Goal: Task Accomplishment & Management: Complete application form

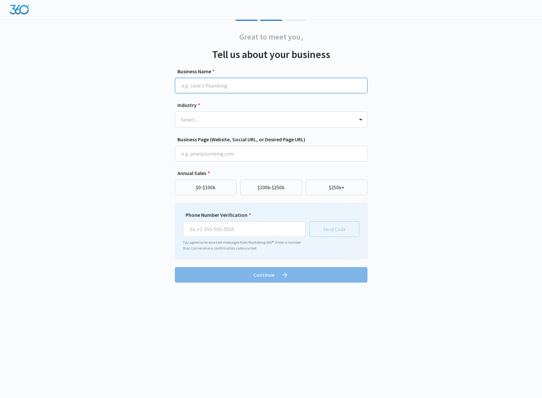
click at [233, 88] on input "Business Name *" at bounding box center [271, 86] width 193 height 16
type input "[PERSON_NAME]"
click at [242, 116] on div at bounding box center [263, 119] width 165 height 9
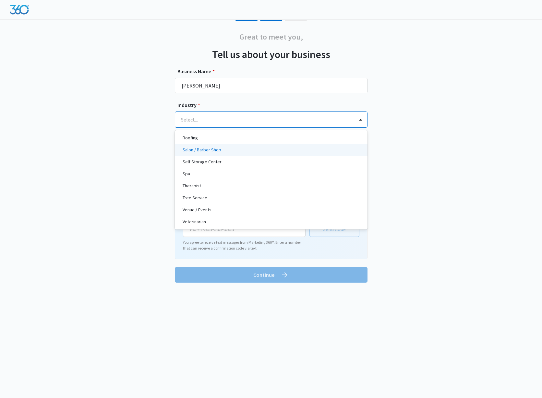
scroll to position [502, 0]
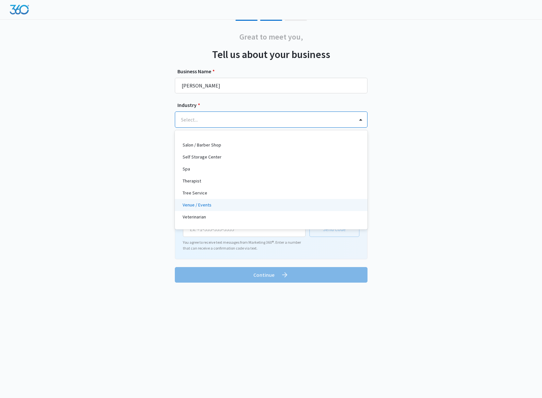
click at [234, 202] on div "Venue / Events" at bounding box center [271, 205] width 176 height 7
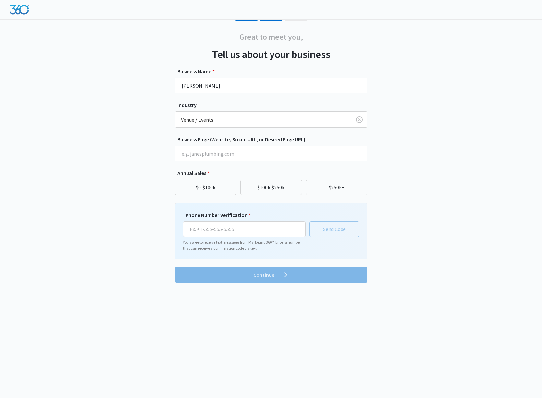
click at [259, 153] on input "Business Page (Website, Social URL, or Desired Page URL)" at bounding box center [271, 154] width 193 height 16
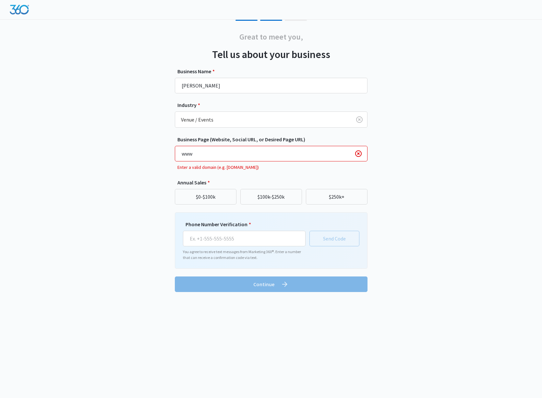
drag, startPoint x: 224, startPoint y: 152, endPoint x: 130, endPoint y: 149, distance: 94.5
click at [141, 150] on div "Great to meet you, Tell us about your business Business Name * Aquillius Indust…" at bounding box center [271, 156] width 389 height 273
paste input "https://www.aquillius.com/"
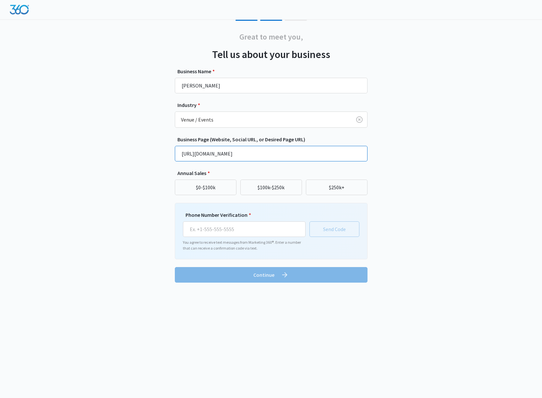
type input "https://www.aquillius.com/"
click at [134, 150] on div "Great to meet you, Tell us about your business Business Name * Aquillius Indust…" at bounding box center [271, 151] width 389 height 263
click at [342, 185] on button "$250k+" at bounding box center [337, 188] width 62 height 16
click at [234, 228] on input "Phone Number Verification *" at bounding box center [244, 230] width 123 height 16
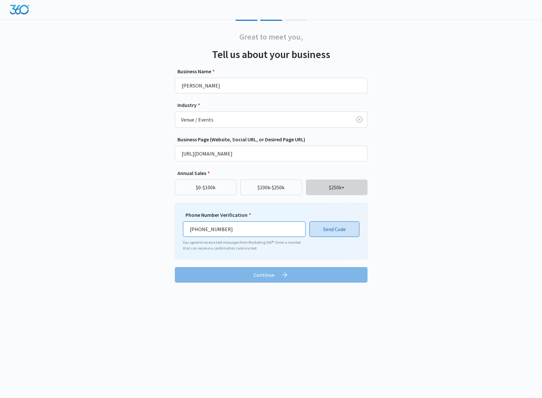
type input "(858) 533-7700"
click at [345, 227] on button "Send Code" at bounding box center [335, 230] width 50 height 16
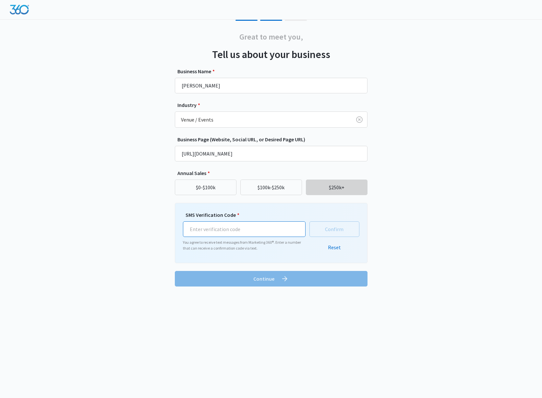
click at [239, 226] on input "SMS Verification Code *" at bounding box center [244, 230] width 123 height 16
type input "931576"
click at [338, 233] on button "Confirm" at bounding box center [335, 230] width 50 height 16
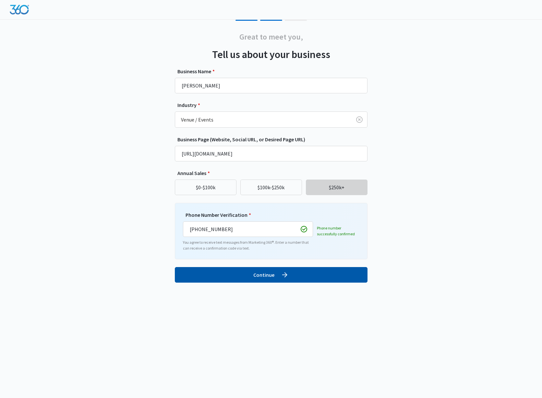
click at [273, 275] on button "Continue" at bounding box center [271, 275] width 193 height 16
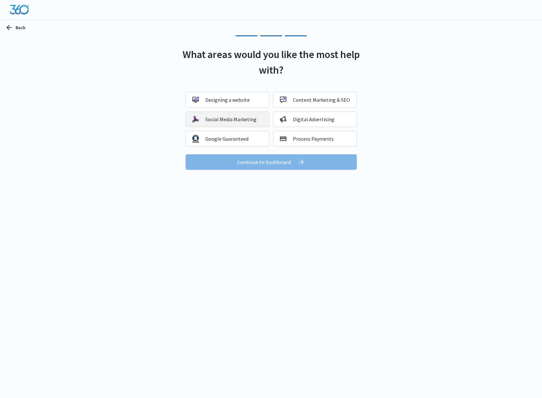
click at [250, 117] on div "Social Media Marketing" at bounding box center [224, 119] width 64 height 6
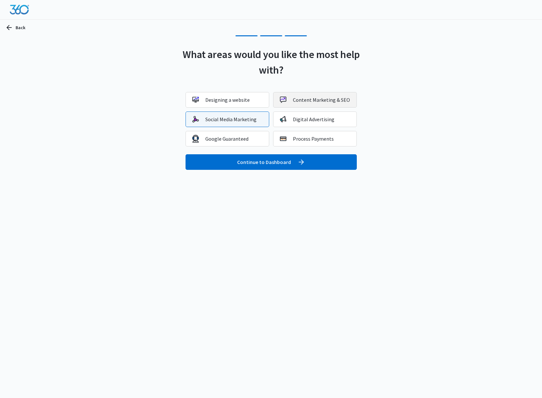
click at [305, 100] on div "Content Marketing & SEO" at bounding box center [315, 100] width 70 height 6
click at [243, 95] on button "Designing a website" at bounding box center [228, 100] width 84 height 16
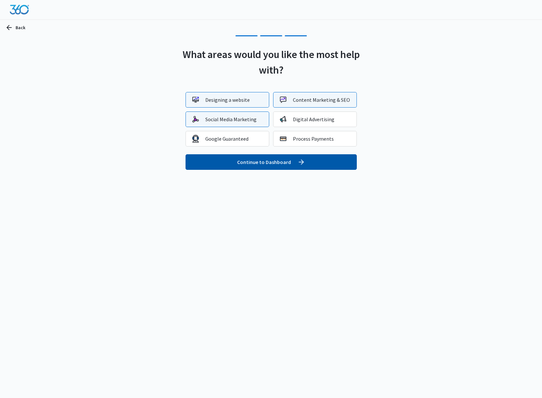
click at [268, 162] on button "Continue to Dashboard" at bounding box center [271, 162] width 171 height 16
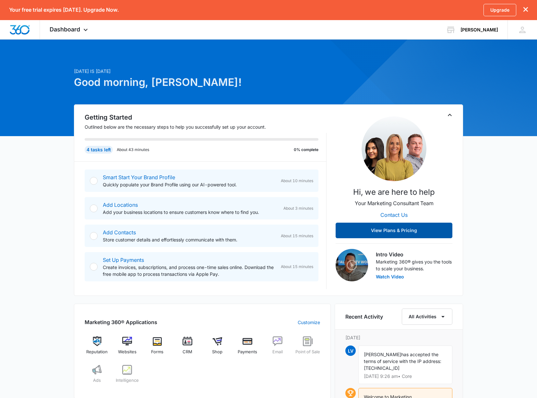
click at [387, 229] on button "View Plans & Pricing" at bounding box center [394, 231] width 117 height 16
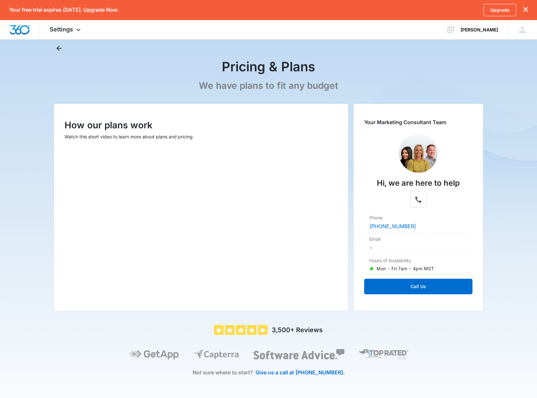
scroll to position [17, 0]
